Goal: Task Accomplishment & Management: Manage account settings

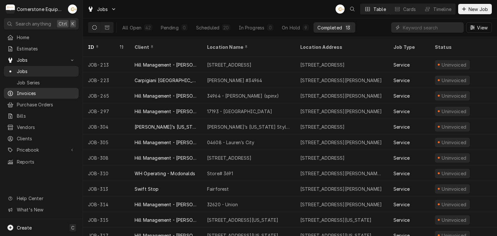
click at [25, 90] on span "Invoices" at bounding box center [46, 93] width 59 height 7
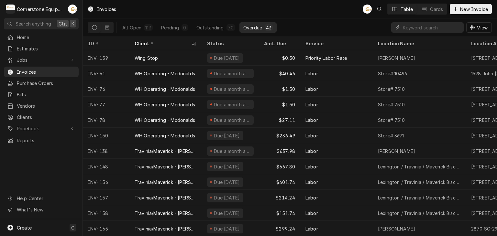
click at [415, 28] on input "Dynamic Content Wrapper" at bounding box center [432, 27] width 58 height 10
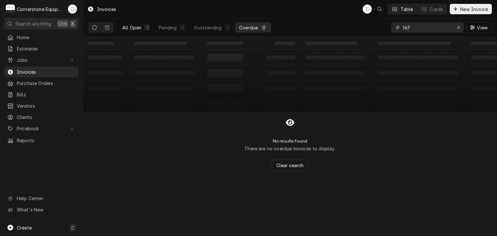
type input "167"
click at [143, 27] on button "All Open 1" at bounding box center [136, 27] width 36 height 10
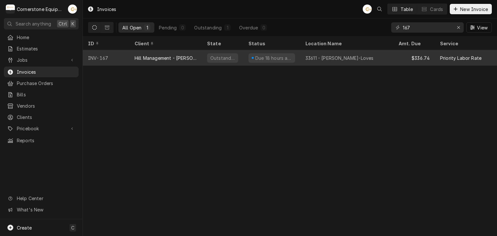
click at [189, 57] on div "Hill Management - [PERSON_NAME]" at bounding box center [166, 58] width 62 height 7
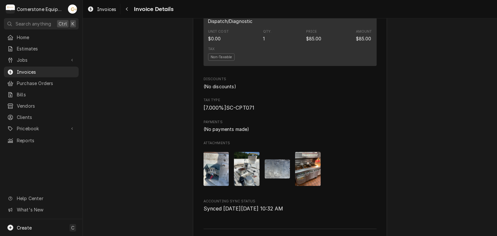
scroll to position [875, 0]
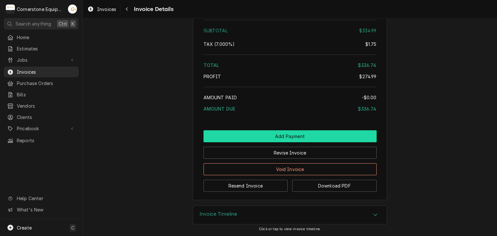
click at [294, 140] on button "Add Payment" at bounding box center [289, 136] width 173 height 12
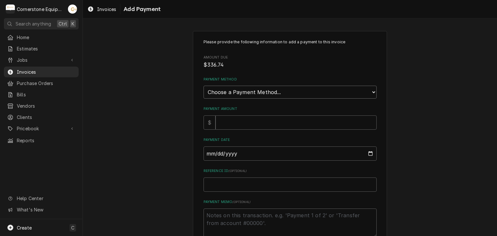
click at [256, 94] on select "Choose a Payment Method... Cash Check Credit/Debit Card ACH/eCheck Other" at bounding box center [289, 92] width 173 height 13
select select "2"
click at [203, 86] on select "Choose a Payment Method... Cash Check Credit/Debit Card ACH/eCheck Other" at bounding box center [289, 92] width 173 height 13
click at [233, 128] on input "Payment Amount" at bounding box center [295, 122] width 161 height 14
type textarea "x"
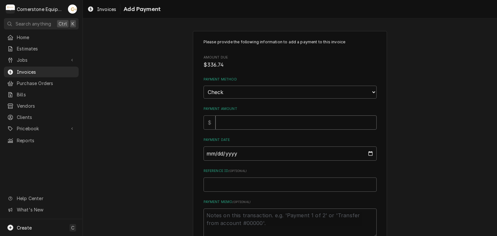
type input "3"
type textarea "x"
type input "33"
type textarea "x"
type input "336"
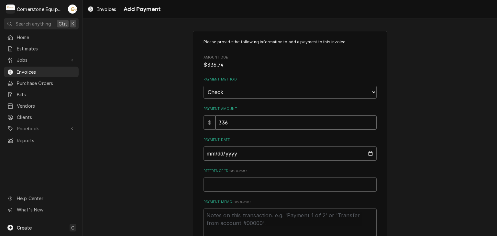
type textarea "x"
type input "336.7"
type textarea "x"
type input "336.74"
click at [203, 155] on input "Payment Date" at bounding box center [289, 154] width 173 height 14
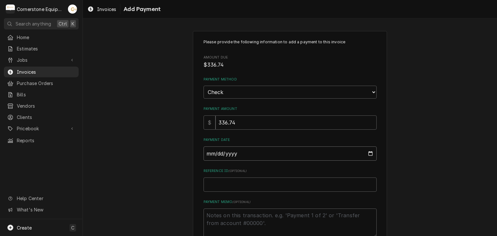
type input "0002-08-08"
type textarea "x"
type input "0020-08-08"
type textarea "x"
type input "0202-08-08"
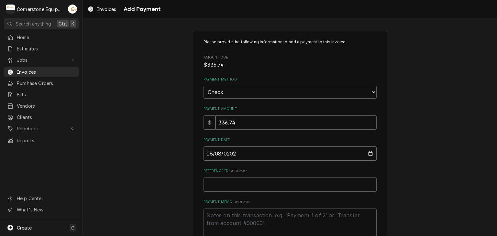
type textarea "x"
type input "2025-08-08"
click at [213, 187] on input "Reference ID ( optional )" at bounding box center [289, 185] width 173 height 14
type textarea "x"
type input "C"
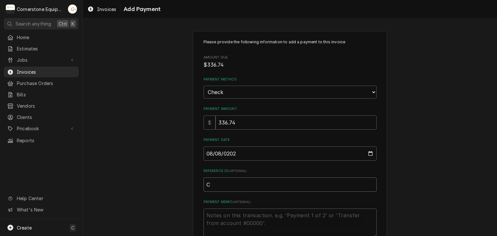
type textarea "x"
type input "Ch"
type textarea "x"
type input "Che"
type textarea "x"
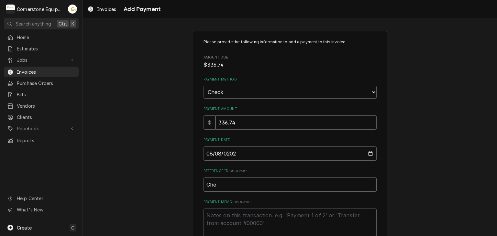
type input "Chec"
type textarea "x"
type input "Check"
type textarea "x"
type input "Check"
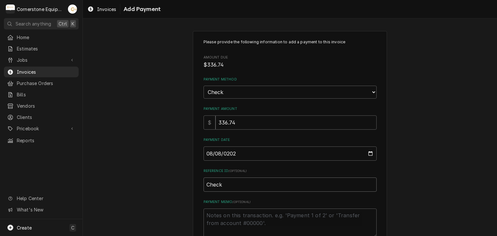
type textarea "x"
type input "Check I"
type textarea "x"
type input "Check ID"
type textarea "x"
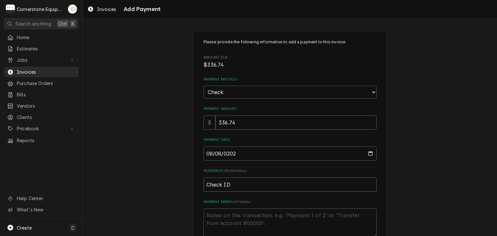
type input "Check I"
type textarea "x"
type input "Check"
type textarea "x"
type input "Check #"
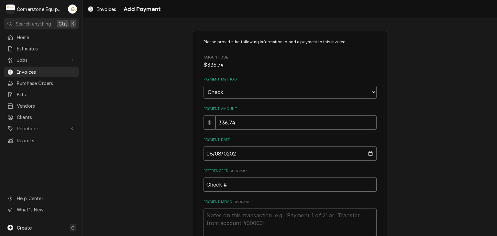
type textarea "x"
type input "Check #2"
type textarea "x"
type input "Check #22"
type textarea "x"
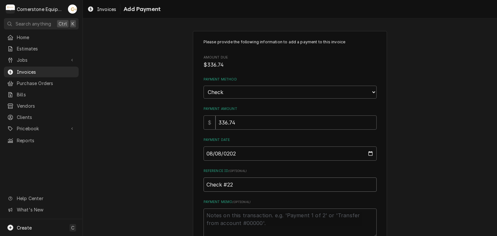
type input "Check #225"
type textarea "x"
type input "Check #2253"
click at [220, 218] on textarea "Payment Memo ( optional )" at bounding box center [289, 223] width 173 height 29
type textarea "x"
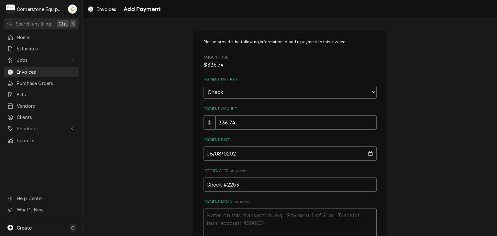
type textarea "P"
type textarea "x"
type textarea "Pa"
type textarea "x"
type textarea "Pai"
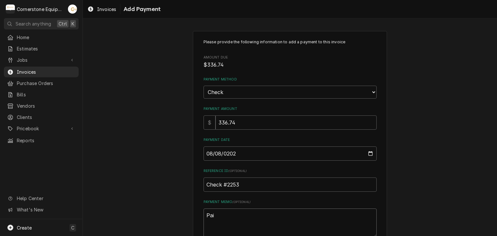
type textarea "x"
type textarea "Paid"
type textarea "x"
type textarea "Paid"
type textarea "x"
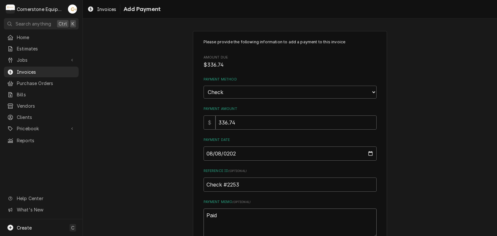
type textarea "Paid i"
type textarea "x"
type textarea "Paid in"
type textarea "x"
type textarea "Paid in"
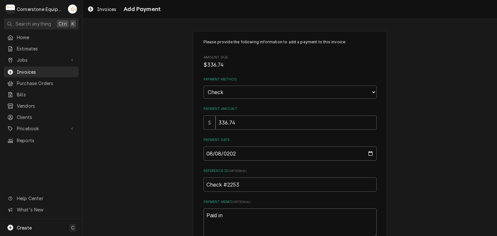
type textarea "x"
type textarea "Paid in f"
type textarea "x"
type textarea "Paid in fu"
type textarea "x"
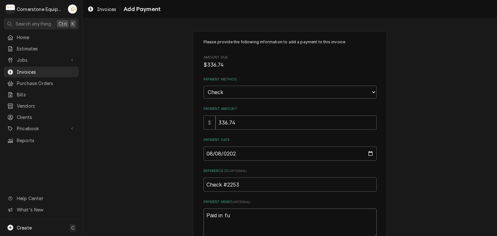
type textarea "Paid in ful"
type textarea "x"
type textarea "Paid in full"
click at [170, 191] on div "Please provide the following information to add a payment to this invoice Amoun…" at bounding box center [290, 151] width 414 height 252
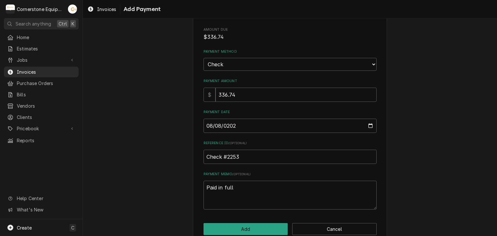
scroll to position [40, 0]
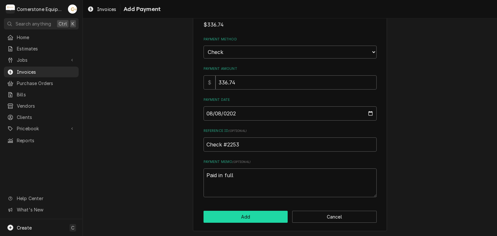
click at [229, 219] on button "Add" at bounding box center [245, 217] width 84 height 12
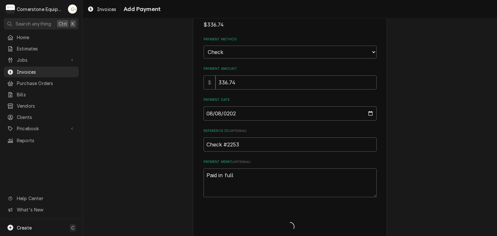
type textarea "x"
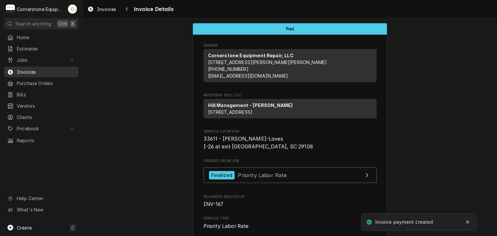
click at [23, 71] on span "Invoices" at bounding box center [46, 72] width 59 height 7
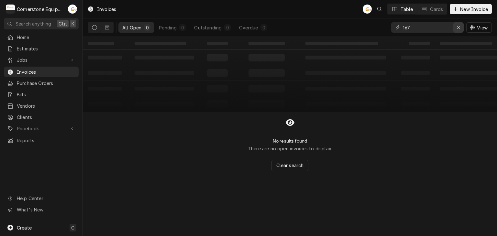
click at [456, 28] on div "Erase input" at bounding box center [458, 27] width 6 height 6
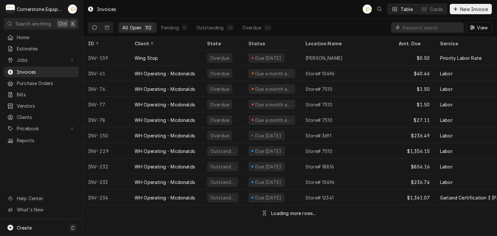
click at [444, 28] on input "Dynamic Content Wrapper" at bounding box center [432, 27] width 58 height 10
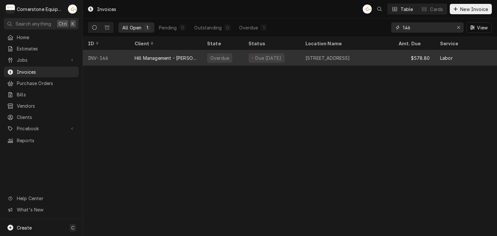
type input "146"
click at [260, 56] on div "Due 7 days ago" at bounding box center [268, 58] width 27 height 7
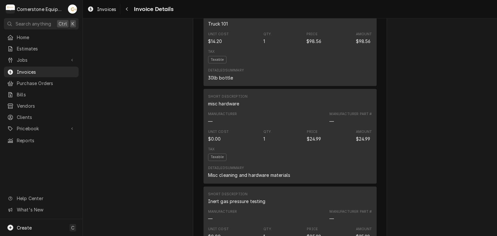
scroll to position [1203, 0]
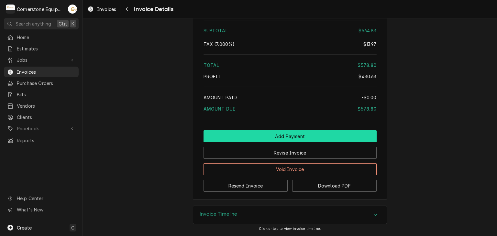
click at [291, 135] on button "Add Payment" at bounding box center [289, 136] width 173 height 12
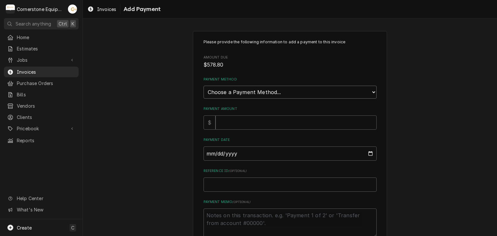
click at [232, 94] on select "Choose a Payment Method... Cash Check Credit/Debit Card ACH/eCheck Other" at bounding box center [289, 92] width 173 height 13
select select "2"
click at [203, 86] on select "Choose a Payment Method... Cash Check Credit/Debit Card ACH/eCheck Other" at bounding box center [289, 92] width 173 height 13
click at [229, 127] on input "Payment Amount" at bounding box center [295, 122] width 161 height 14
type textarea "x"
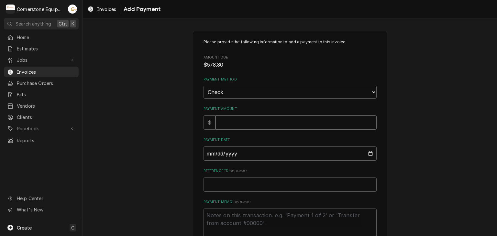
type input "5"
type textarea "x"
type input "57"
type textarea "x"
type input "578"
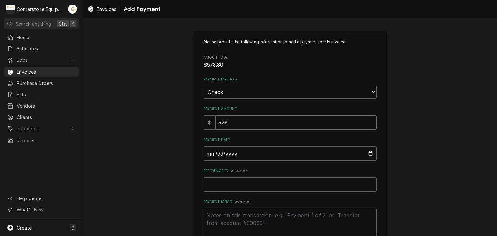
type textarea "x"
type input "578.8"
type textarea "x"
type input "578.80"
type input "0002-08-04"
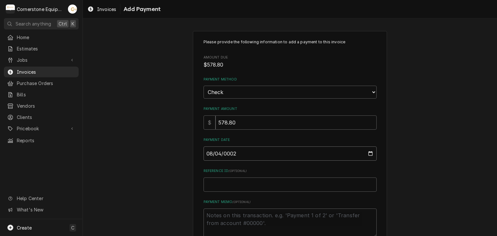
type textarea "x"
type input "0020-08-04"
type textarea "x"
type input "0202-08-04"
type textarea "x"
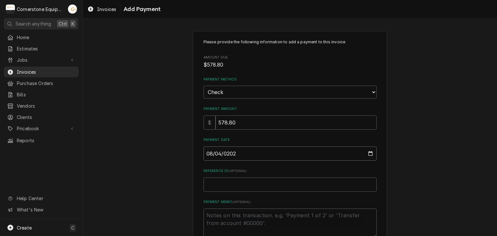
type input "2025-08-04"
type textarea "x"
type input "C"
type textarea "x"
type input "Ch"
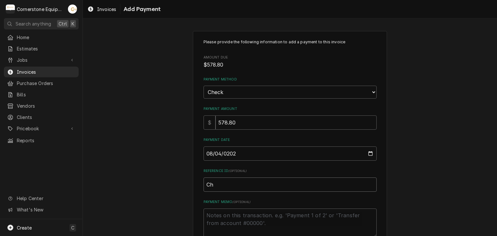
type textarea "x"
type input "Che"
type textarea "x"
type input "Chec"
type textarea "x"
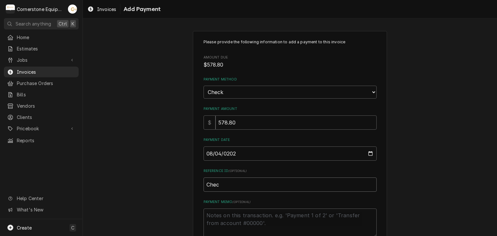
type input "Checl"
type textarea "x"
type input "Chec"
type textarea "x"
type input "Check"
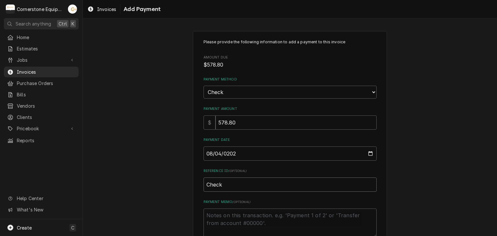
type textarea "x"
type input "Check"
type textarea "x"
type input "Check #"
type textarea "x"
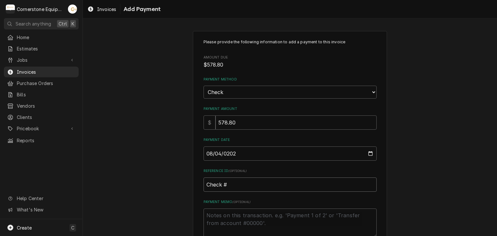
type input "Check #2"
type textarea "x"
type input "Check #23"
type textarea "x"
type input "Check #232"
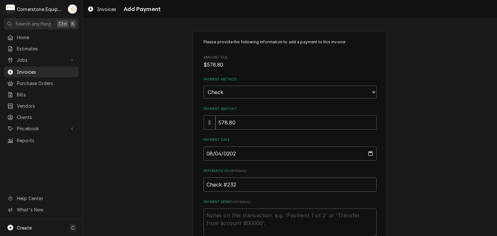
type textarea "x"
type input "Check #2321"
click at [238, 216] on textarea "Payment Memo ( optional )" at bounding box center [289, 223] width 173 height 29
type textarea "x"
type textarea "P"
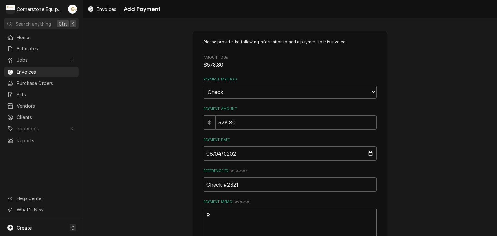
type textarea "x"
type textarea "Pa"
type textarea "x"
type textarea "Pai"
type textarea "x"
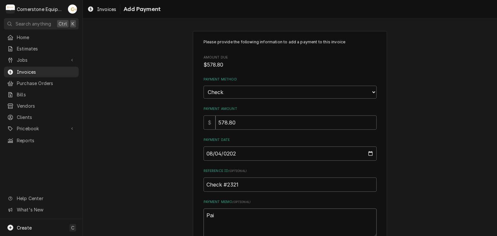
type textarea "Paid"
type textarea "x"
type textarea "Paid"
type textarea "x"
type textarea "Paid i"
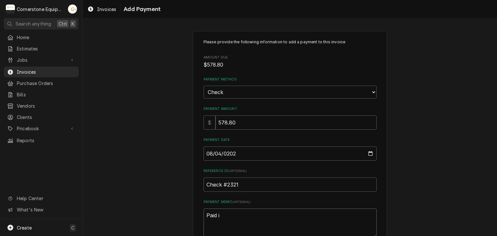
type textarea "x"
type textarea "Paid in"
type textarea "x"
type textarea "Paid in"
type textarea "x"
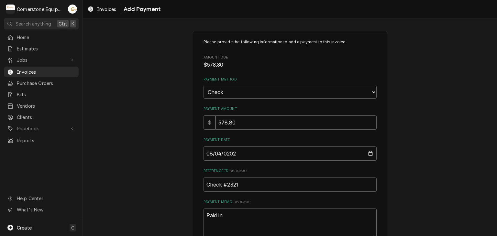
type textarea "Paid in f"
type textarea "x"
type textarea "Paid in fu"
type textarea "x"
type textarea "Paid in ful"
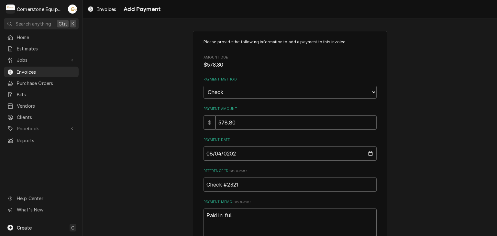
type textarea "x"
type textarea "Paid in full"
click at [167, 187] on div "Please provide the following information to add a payment to this invoice Amoun…" at bounding box center [290, 151] width 414 height 252
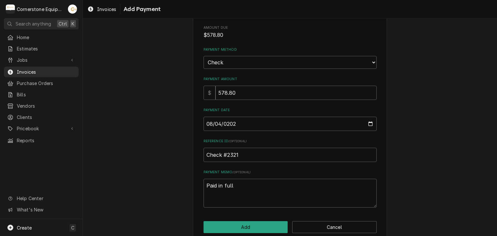
scroll to position [40, 0]
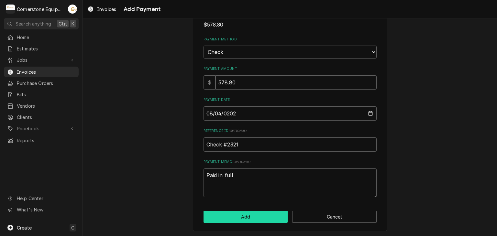
click at [244, 218] on button "Add" at bounding box center [245, 217] width 84 height 12
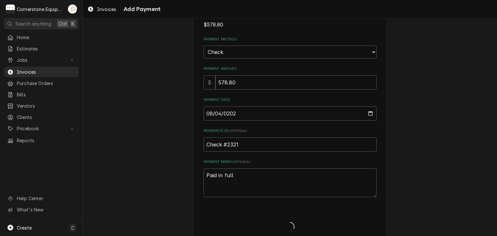
type textarea "x"
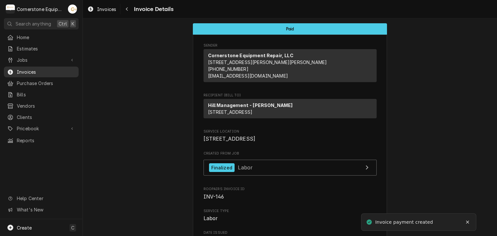
click at [28, 71] on span "Invoices" at bounding box center [46, 72] width 59 height 7
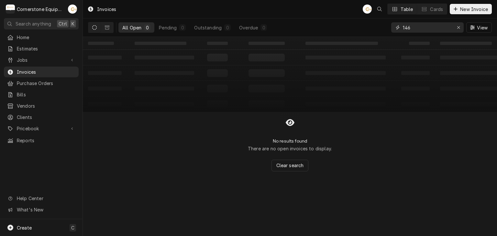
click at [456, 27] on div "Erase input" at bounding box center [458, 27] width 6 height 6
click at [444, 30] on input "Dynamic Content Wrapper" at bounding box center [433, 27] width 61 height 10
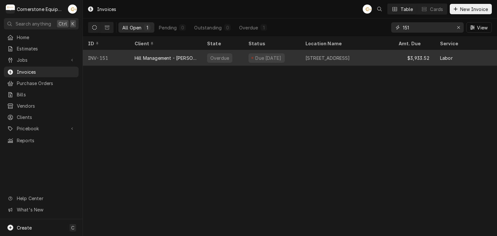
type input "151"
click at [305, 54] on div "[STREET_ADDRESS]" at bounding box center [346, 58] width 93 height 16
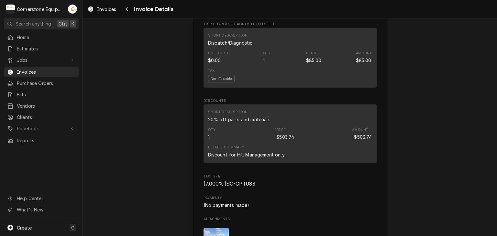
scroll to position [1657, 0]
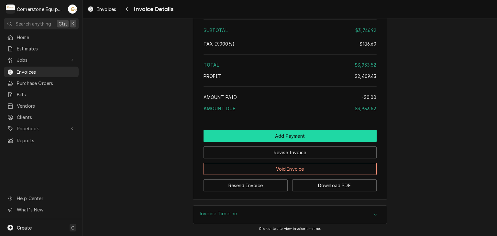
click at [283, 138] on button "Add Payment" at bounding box center [289, 136] width 173 height 12
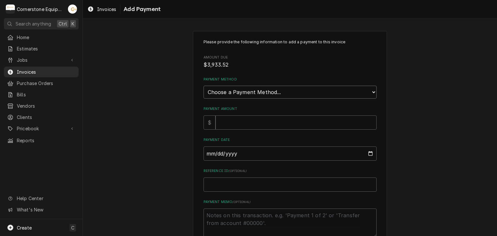
click at [239, 90] on select "Choose a Payment Method... Cash Check Credit/Debit Card ACH/eCheck Other" at bounding box center [289, 92] width 173 height 13
select select "2"
click at [203, 86] on select "Choose a Payment Method... Cash Check Credit/Debit Card ACH/eCheck Other" at bounding box center [289, 92] width 173 height 13
click at [223, 123] on input "Payment Amount" at bounding box center [295, 122] width 161 height 14
type textarea "x"
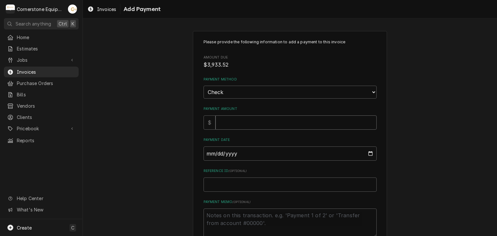
type input "3"
type textarea "x"
type input "39"
type textarea "x"
type input "393"
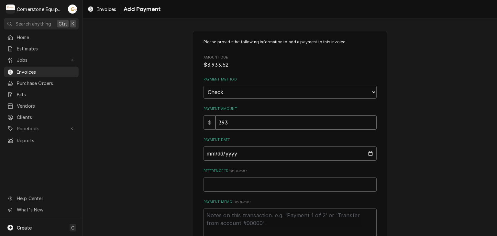
type textarea "x"
type input "3933"
type textarea "x"
type input "3933.5"
type textarea "x"
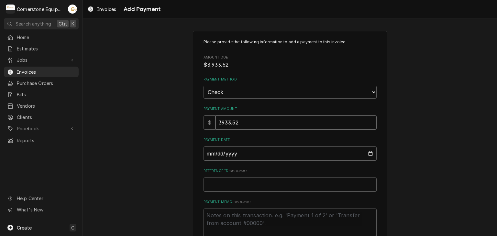
type input "3933.52"
click at [233, 155] on input "Payment Date" at bounding box center [289, 154] width 173 height 14
click at [206, 154] on input "Payment Date" at bounding box center [289, 154] width 173 height 14
type input "0002-08-06"
type textarea "x"
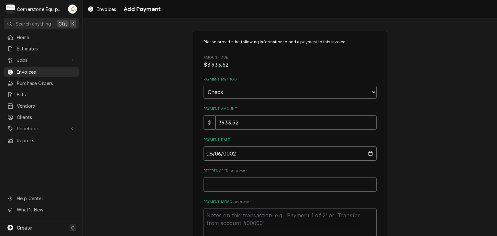
type input "0020-08-06"
type textarea "x"
type input "0202-08-06"
type textarea "x"
type input "[DATE]"
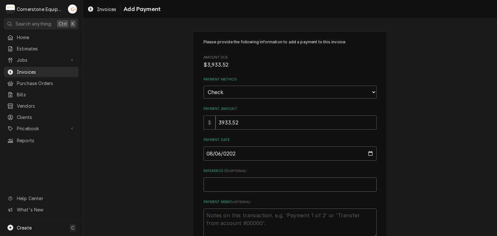
click at [218, 183] on input "Reference ID ( optional )" at bounding box center [289, 185] width 173 height 14
type textarea "x"
type input "C"
type textarea "x"
type input "Ch"
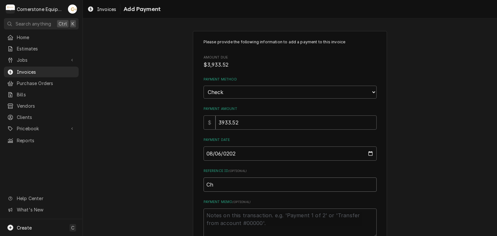
type textarea "x"
type input "Che"
type textarea "x"
type input "Chec"
type textarea "x"
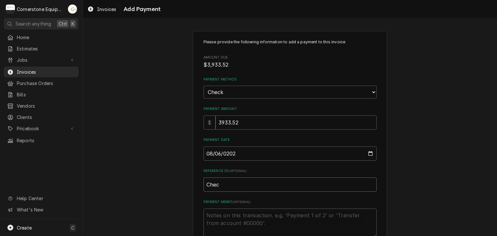
type input "Check"
type textarea "x"
type input "Check"
type textarea "x"
type input "Check #"
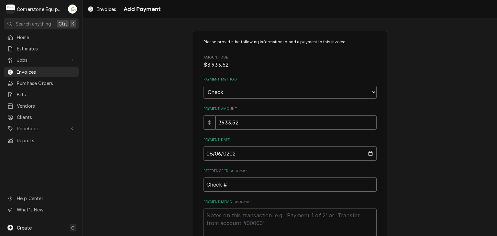
type textarea "x"
type input "Check #2"
type textarea "x"
type input "Check #23"
type textarea "x"
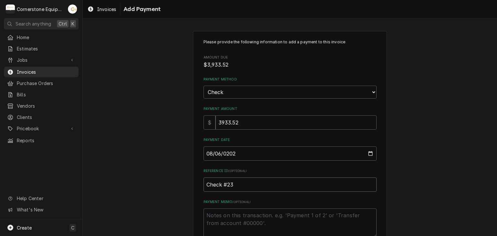
type input "Check #232"
type textarea "x"
type input "Check #2323"
click at [226, 220] on textarea "Payment Memo ( optional )" at bounding box center [289, 223] width 173 height 29
type textarea "x"
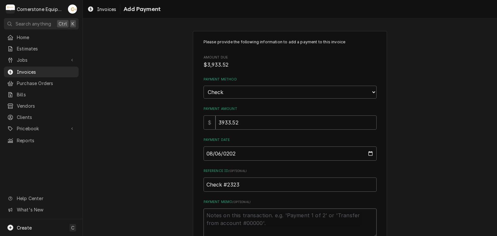
type textarea "P"
type textarea "x"
type textarea "Py"
type textarea "x"
type textarea "P"
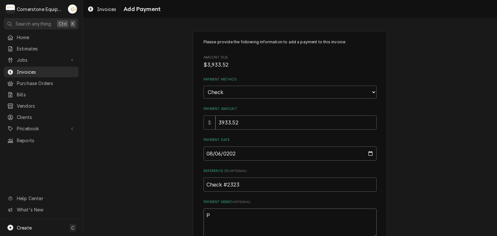
type textarea "x"
type textarea "Pa"
type textarea "x"
type textarea "Pay"
type textarea "x"
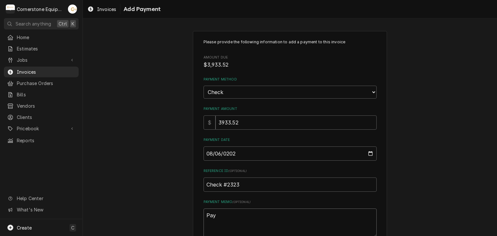
type textarea "Paym"
type textarea "x"
type textarea "Payme"
type textarea "x"
type textarea "Paymen"
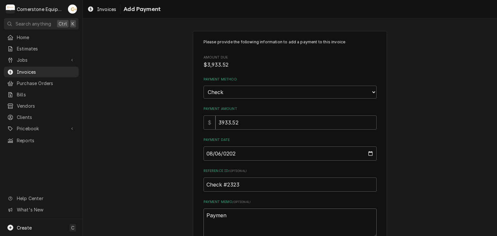
type textarea "x"
type textarea "Payment"
type textarea "x"
type textarea "Payment"
type textarea "x"
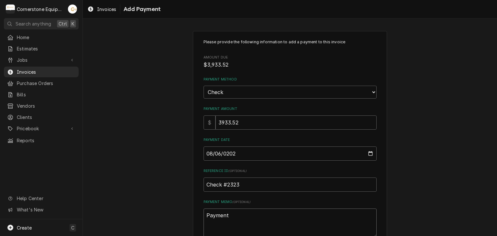
type textarea "Payment 1"
type textarea "x"
type textarea "Payment 1"
type textarea "x"
type textarea "Payment 1 d"
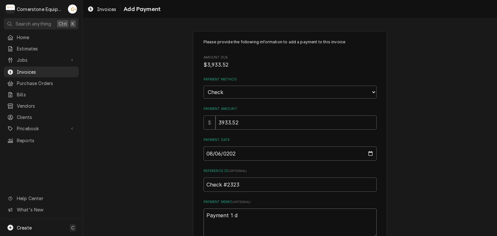
type textarea "x"
type textarea "Payment 1"
type textarea "x"
type textarea "Payment 1 o"
type textarea "x"
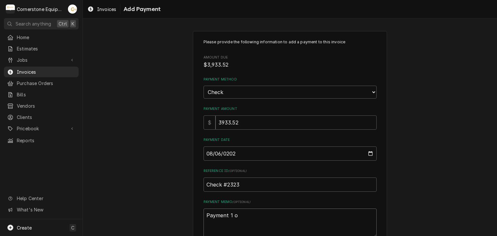
type textarea "Payment 1 of"
type textarea "x"
type textarea "Payment 1 of"
type textarea "x"
type textarea "Payment 1 of 3"
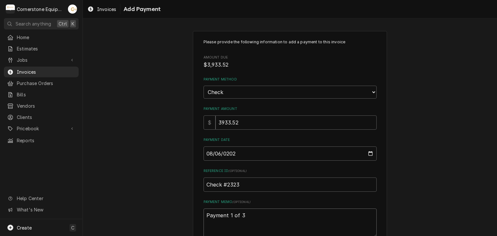
type textarea "x"
type textarea "Payment 1 of"
type textarea "x"
type textarea "Payment 1 of 2"
click at [171, 214] on div "Please provide the following information to add a payment to this invoice Amoun…" at bounding box center [290, 151] width 414 height 252
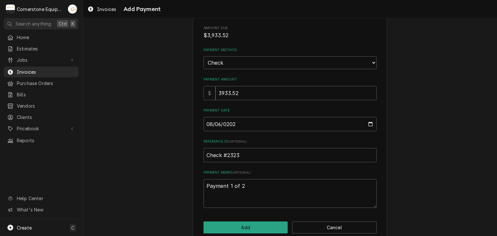
scroll to position [40, 0]
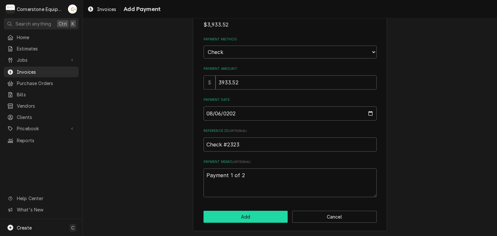
click at [248, 216] on button "Add" at bounding box center [245, 217] width 84 height 12
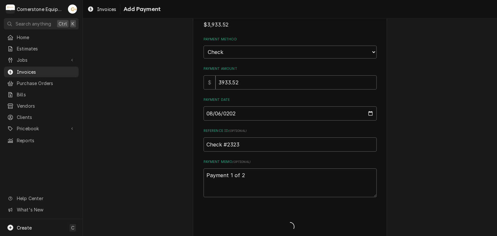
type textarea "x"
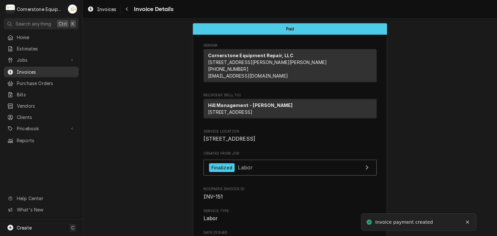
click at [16, 69] on div "Invoices" at bounding box center [41, 72] width 68 height 7
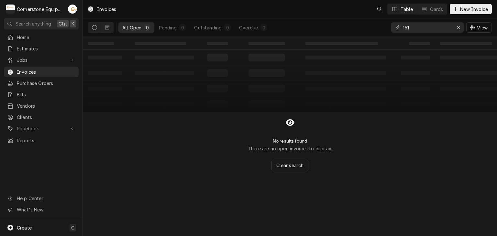
click at [420, 28] on input "151" at bounding box center [427, 27] width 49 height 10
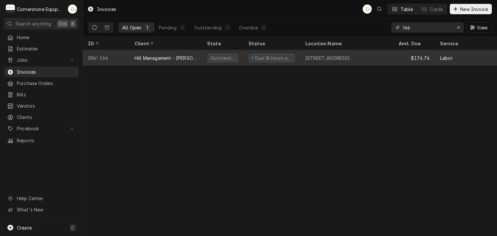
type input "166"
click at [322, 56] on div "11123 - Chesney Hwy" at bounding box center [327, 58] width 45 height 7
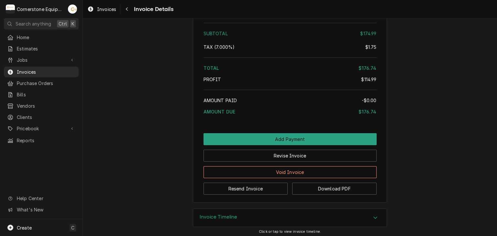
scroll to position [806, 0]
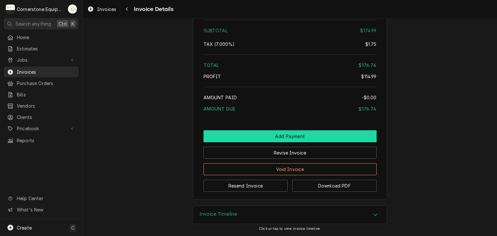
click at [288, 134] on button "Add Payment" at bounding box center [289, 136] width 173 height 12
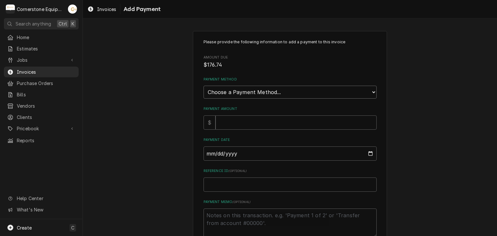
drag, startPoint x: 221, startPoint y: 92, endPoint x: 221, endPoint y: 97, distance: 5.2
click at [221, 92] on select "Choose a Payment Method... Cash Check Credit/Debit Card ACH/eCheck Other" at bounding box center [289, 92] width 173 height 13
select select "2"
click at [203, 86] on select "Choose a Payment Method... Cash Check Credit/Debit Card ACH/eCheck Other" at bounding box center [289, 92] width 173 height 13
click at [229, 115] on input "Payment Amount" at bounding box center [295, 122] width 161 height 14
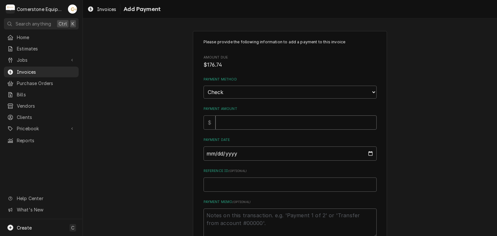
type textarea "x"
type input "1"
type textarea "x"
type input "17"
type textarea "x"
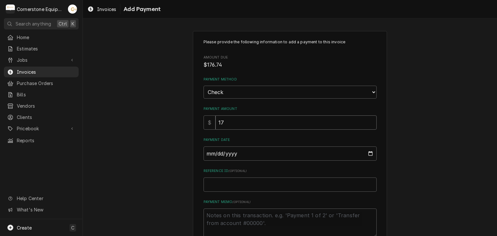
type input "176"
type textarea "x"
type input "176.7"
type textarea "x"
type input "176.74"
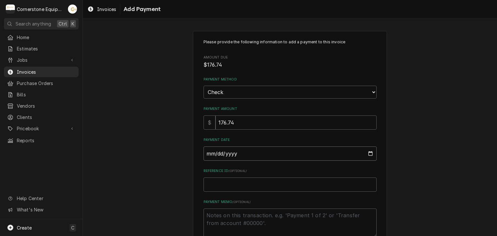
type input "0002-08-06"
type textarea "x"
type input "0020-08-06"
type textarea "x"
type input "0202-08-06"
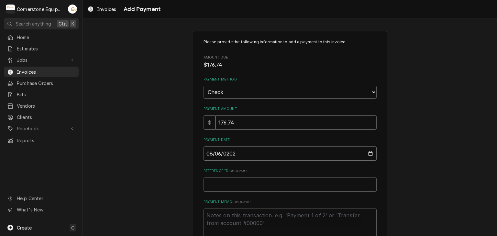
type textarea "x"
type input "[DATE]"
type textarea "x"
type input "C"
type textarea "x"
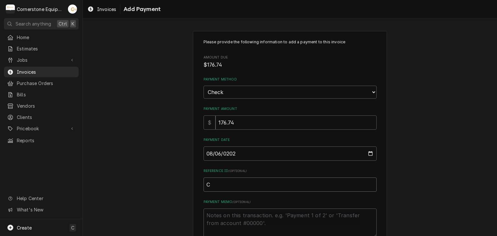
type input "Ch"
type textarea "x"
type input "Che"
type textarea "x"
type input "Chec"
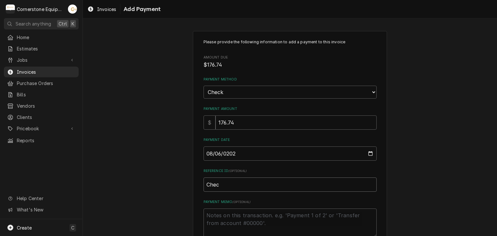
type textarea "x"
type input "Check"
type textarea "x"
type input "Check"
type textarea "x"
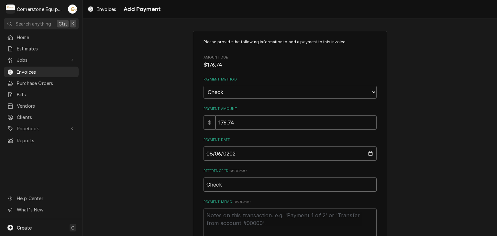
type input "Check #"
type textarea "x"
type input "Check #2"
type textarea "x"
type input "Check #23"
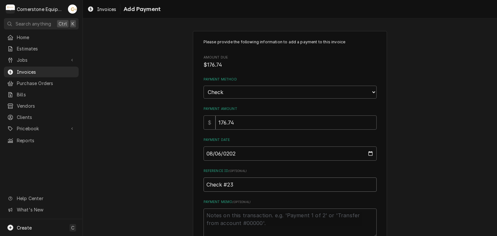
type textarea "x"
type input "Check #232"
type textarea "x"
type input "Check #2323"
type textarea "x"
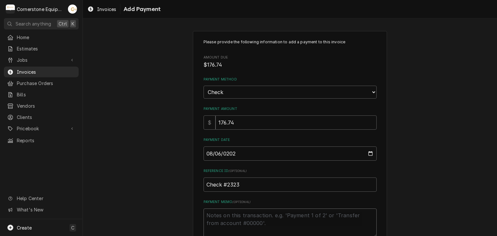
type textarea "P"
type textarea "x"
type textarea "Pa"
type textarea "x"
type textarea "Pay"
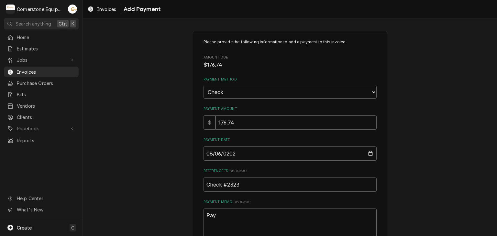
type textarea "x"
type textarea "Paym"
type textarea "x"
type textarea "Paymen"
type textarea "x"
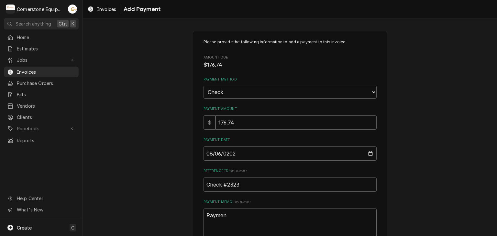
type textarea "Payment"
type textarea "x"
type textarea "Payment"
type textarea "x"
type textarea "Payment 2"
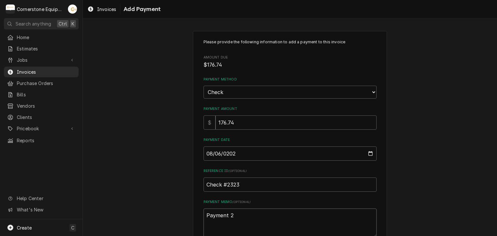
type textarea "x"
type textarea "Payment 2"
type textarea "x"
type textarea "Payment 2 o"
type textarea "x"
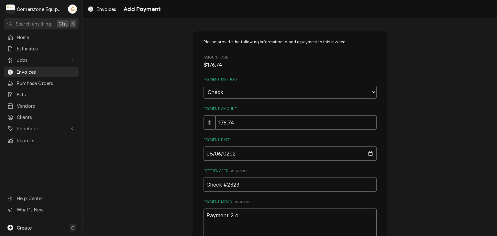
type textarea "Payment 2 of"
type textarea "x"
type textarea "Payment 2 of"
type textarea "x"
type textarea "Payment 2 of 2"
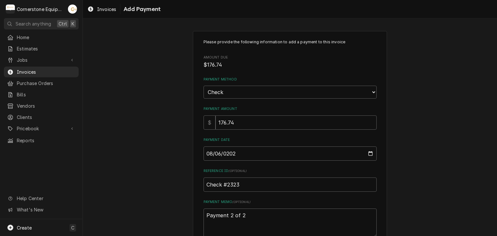
click at [149, 119] on div "Please provide the following information to add a payment to this invoice Amoun…" at bounding box center [290, 151] width 414 height 252
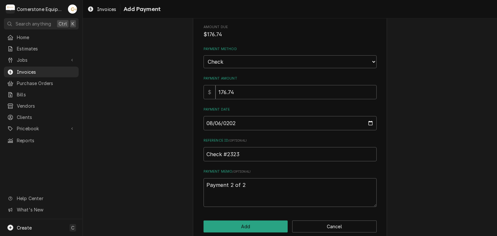
scroll to position [40, 0]
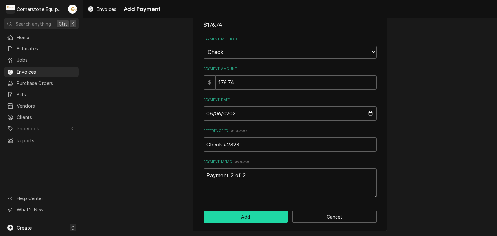
click at [246, 218] on button "Add" at bounding box center [245, 217] width 84 height 12
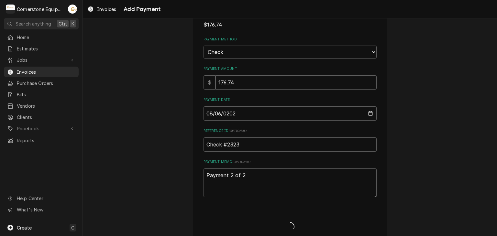
type textarea "x"
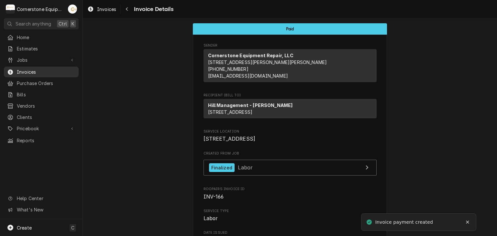
click at [32, 70] on span "Invoices" at bounding box center [46, 72] width 59 height 7
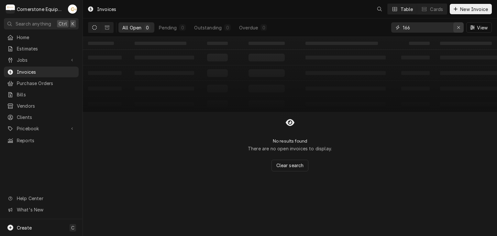
click at [457, 26] on icon "Erase input" at bounding box center [459, 27] width 4 height 5
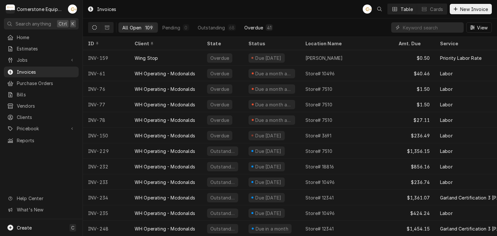
click at [258, 24] on button "Overdue 41" at bounding box center [258, 27] width 36 height 10
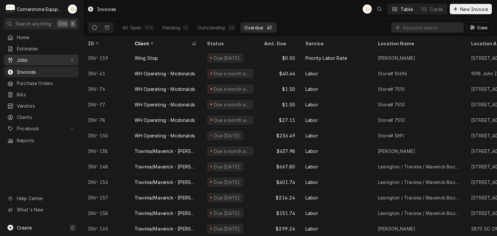
click at [28, 61] on span "Jobs" at bounding box center [41, 60] width 49 height 7
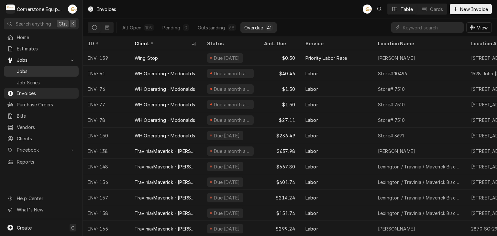
click at [28, 69] on span "Jobs" at bounding box center [46, 71] width 59 height 7
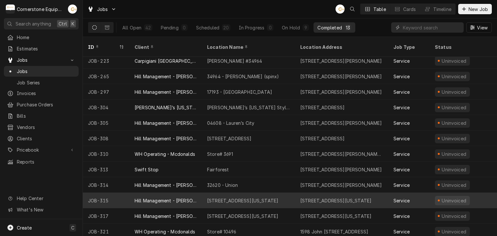
scroll to position [20, 0]
